Goal: Information Seeking & Learning: Learn about a topic

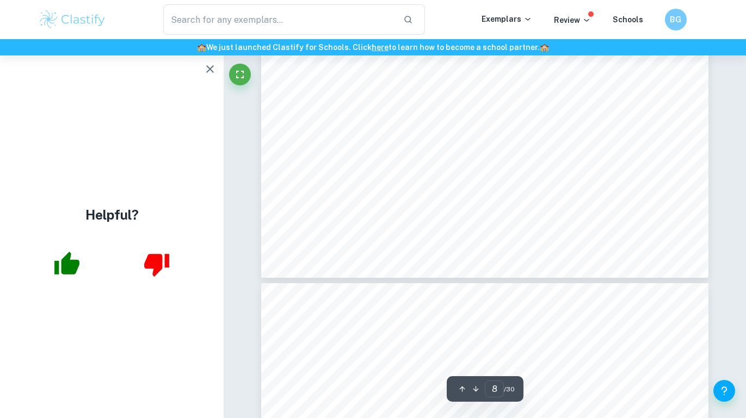
scroll to position [4983, 0]
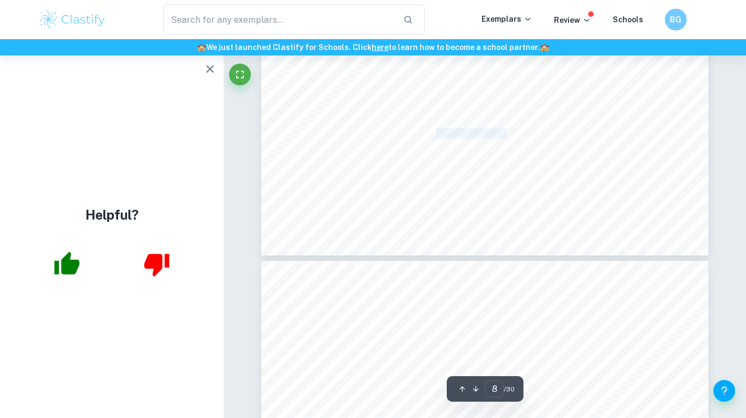
drag, startPoint x: 437, startPoint y: 131, endPoint x: 507, endPoint y: 137, distance: 69.8
click at [507, 137] on span "The wind speed can be controlled by the control instrumentation unit (not shown)" at bounding box center [476, 133] width 322 height 9
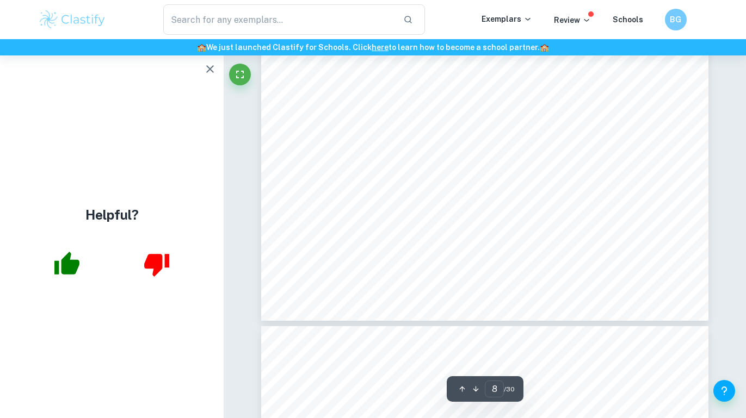
scroll to position [4918, 0]
click at [423, 213] on div "8 themselves will be altered prior to each ANSYS simulation. The chosen range h…" at bounding box center [485, 4] width 448 height 633
click at [500, 215] on span "that the wind tunnel is connected to. The air is accelerated through the honeyc…" at bounding box center [480, 219] width 330 height 9
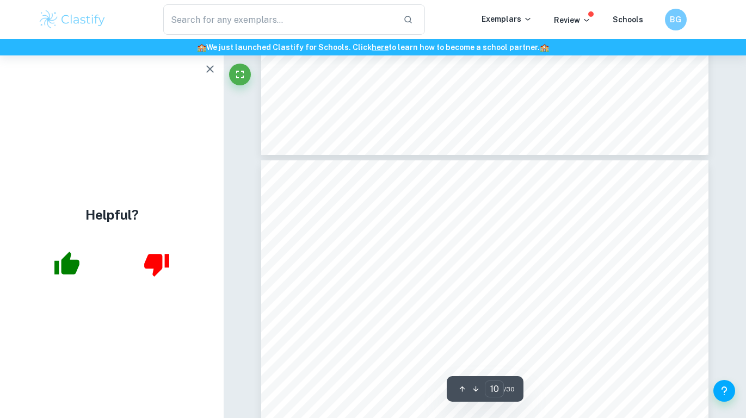
type input "9"
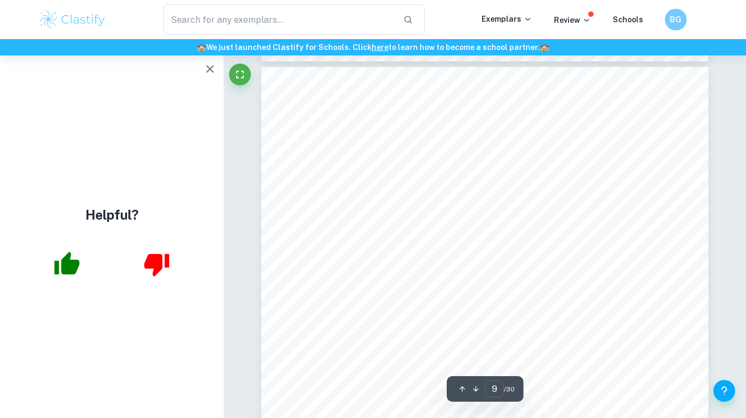
scroll to position [5177, 0]
